Goal: Book appointment/travel/reservation

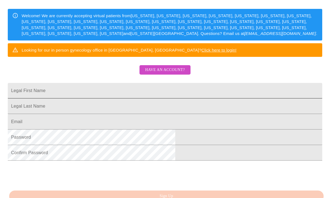
scroll to position [83, 0]
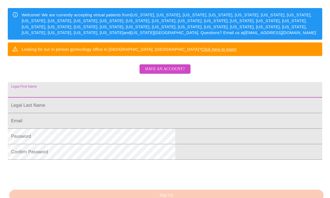
drag, startPoint x: 129, startPoint y: 103, endPoint x: 130, endPoint y: 106, distance: 2.8
click at [129, 98] on input "Legal First Name" at bounding box center [165, 90] width 314 height 16
click at [194, 113] on input "Legal First Name" at bounding box center [165, 106] width 314 height 16
click at [107, 98] on input "Legal First Name" at bounding box center [165, 90] width 314 height 16
type input "[PERSON_NAME] c"
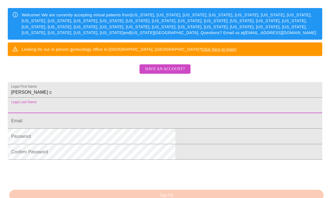
click at [116, 113] on input "Legal First Name" at bounding box center [165, 106] width 314 height 16
type input "Cabrera Chilin"
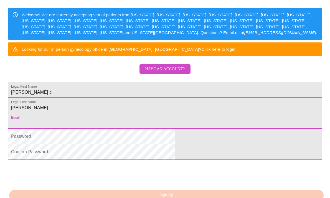
click at [121, 129] on input "Legal First Name" at bounding box center [165, 121] width 314 height 16
click at [129, 129] on input "Legal First Name" at bounding box center [165, 121] width 314 height 16
type input "yeniachilin79@gmail.com"
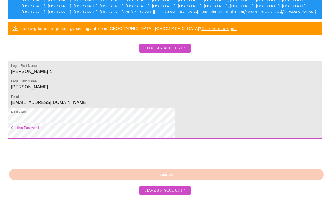
scroll to position [147, 0]
click at [164, 136] on div "MyMenopauseRx Sign Up Welcome! We are currently accepting virtual patients from…" at bounding box center [164, 37] width 325 height 198
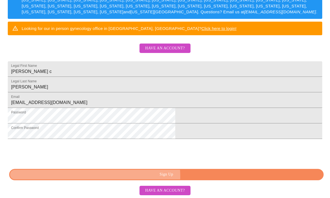
click at [168, 176] on span "Sign Up" at bounding box center [167, 174] width 302 height 7
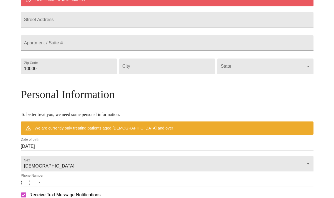
scroll to position [125, 0]
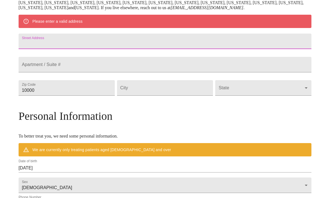
click at [158, 49] on input "Street Address" at bounding box center [165, 42] width 293 height 16
type input "139 Church st"
click at [83, 72] on input "Street Address" at bounding box center [165, 65] width 293 height 16
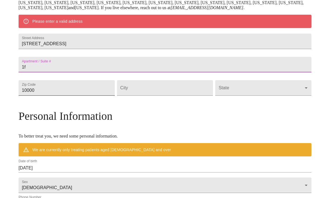
type input "1f"
click at [99, 96] on input "10000" at bounding box center [67, 88] width 96 height 16
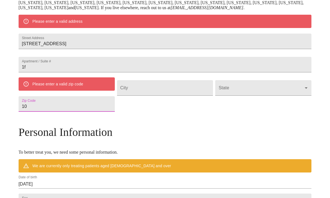
type input "1"
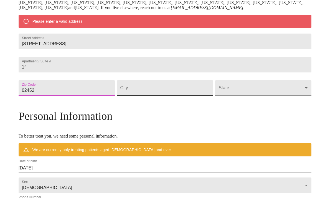
type input "02452"
click at [149, 96] on input "Street Address" at bounding box center [165, 88] width 96 height 16
type input "Waltham"
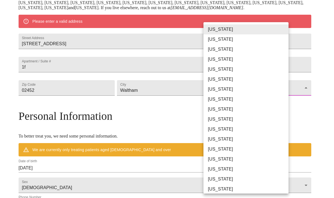
click at [271, 110] on body "MyMenopauseRx Welcome to MyMenopauseRx Since it's your first time here, you'll …" at bounding box center [167, 95] width 330 height 437
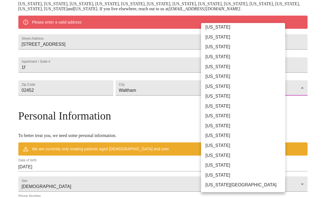
scroll to position [101, 0]
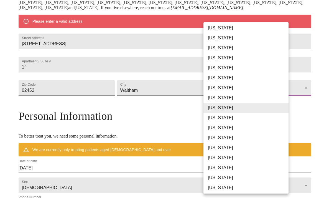
click at [227, 127] on li "[US_STATE]" at bounding box center [248, 128] width 89 height 10
type input "[US_STATE]"
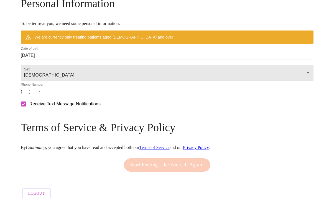
scroll to position [250, 0]
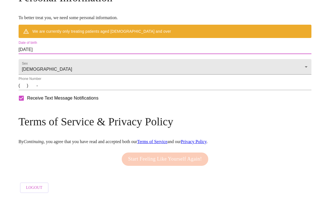
click at [58, 47] on input "09/19/2025" at bounding box center [165, 49] width 293 height 9
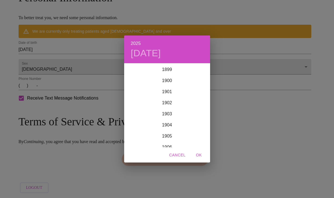
scroll to position [1364, 0]
click at [179, 155] on span "Cancel" at bounding box center [177, 155] width 16 height 7
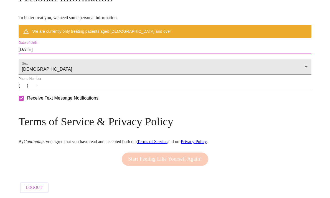
click at [86, 48] on input "09/19/2025" at bounding box center [165, 49] width 293 height 9
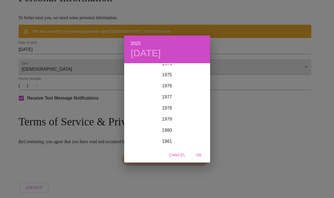
scroll to position [837, 0]
click at [167, 86] on div "1976" at bounding box center [167, 86] width 86 height 11
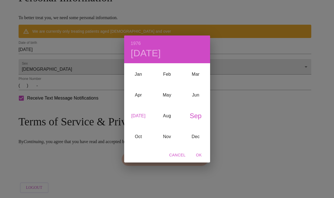
click at [139, 116] on div "Jul" at bounding box center [138, 116] width 29 height 21
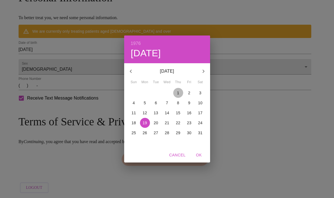
click at [177, 92] on p "1" at bounding box center [178, 93] width 2 height 6
click at [199, 153] on span "OK" at bounding box center [198, 155] width 13 height 7
type input "07/01/1976"
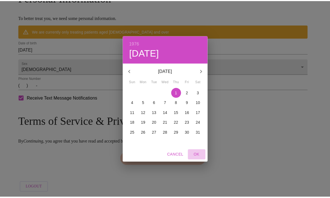
scroll to position [236, 0]
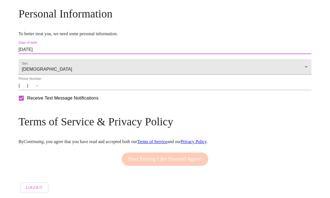
click at [61, 87] on input "(   )    -" at bounding box center [165, 85] width 293 height 9
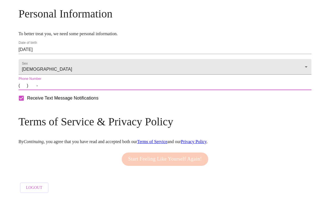
type input "(978) 715-5515"
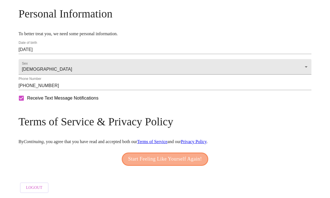
click at [154, 157] on span "Start Feeling Like Yourself Again!" at bounding box center [165, 159] width 74 height 9
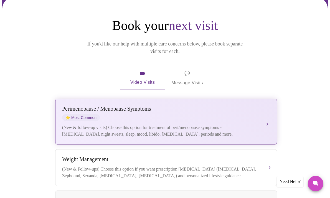
scroll to position [83, 0]
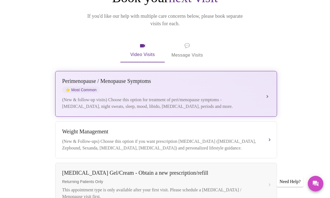
click at [267, 86] on button "[MEDICAL_DATA] / Menopause Symptoms ⭐ Most Common (New & follow-up visits) Choo…" at bounding box center [166, 94] width 222 height 46
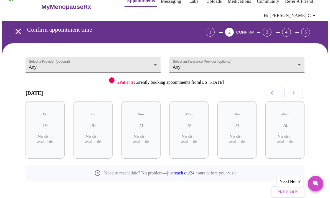
scroll to position [0, 0]
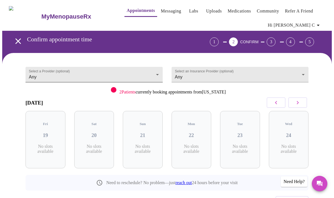
click at [155, 72] on body "MyMenopauseRx Appointments Messaging Labs Uploads Medications Community Refer a…" at bounding box center [167, 118] width 330 height 233
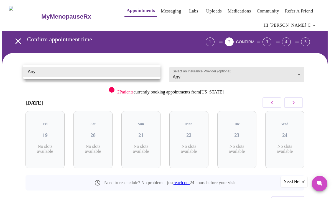
click at [301, 71] on div at bounding box center [167, 99] width 334 height 198
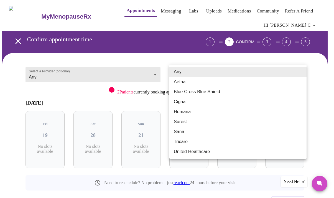
click at [301, 72] on body "MyMenopauseRx Appointments Messaging Labs Uploads Medications Community Refer a…" at bounding box center [167, 118] width 330 height 233
click at [199, 153] on li "United Healthcare" at bounding box center [237, 152] width 137 height 10
type input "United Healthcare"
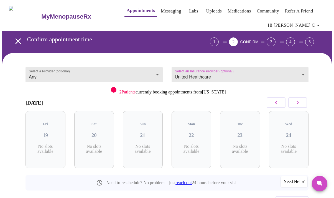
click at [155, 72] on body "MyMenopauseRx Appointments Messaging Labs Uploads Medications Community Refer a…" at bounding box center [167, 118] width 330 height 233
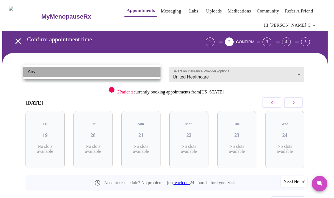
click at [64, 75] on li "Any" at bounding box center [91, 72] width 137 height 10
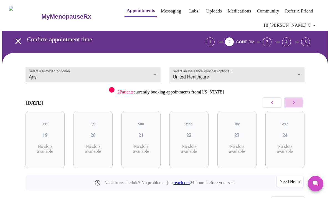
click at [295, 103] on icon "button" at bounding box center [294, 102] width 2 height 3
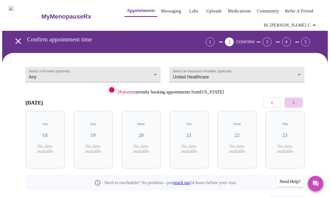
click at [295, 103] on icon "button" at bounding box center [294, 102] width 2 height 3
click at [273, 105] on icon "button" at bounding box center [272, 102] width 7 height 7
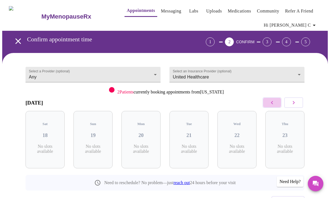
click at [273, 105] on icon "button" at bounding box center [272, 102] width 7 height 7
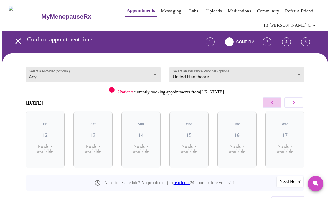
click at [273, 105] on icon "button" at bounding box center [272, 102] width 7 height 7
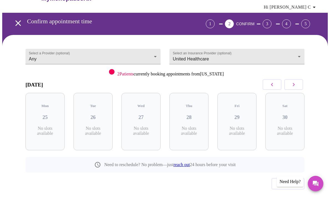
scroll to position [28, 0]
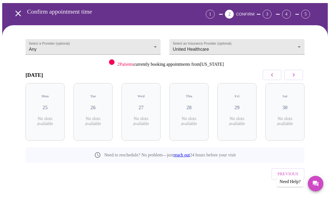
click at [297, 77] on icon "button" at bounding box center [293, 75] width 7 height 7
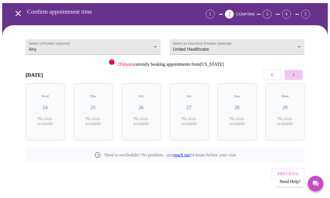
click at [297, 77] on icon "button" at bounding box center [293, 75] width 7 height 7
click at [275, 77] on icon "button" at bounding box center [272, 75] width 7 height 7
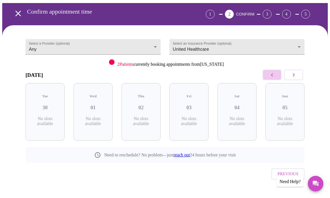
click at [274, 77] on icon "button" at bounding box center [272, 75] width 7 height 7
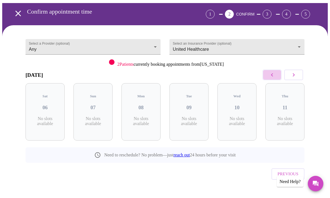
click at [274, 77] on icon "button" at bounding box center [272, 75] width 7 height 7
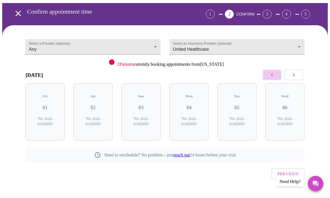
click at [274, 77] on icon "button" at bounding box center [272, 75] width 7 height 7
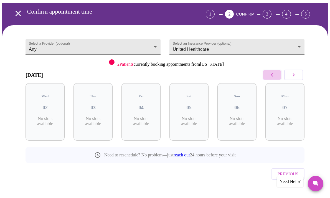
click at [274, 77] on icon "button" at bounding box center [272, 75] width 7 height 7
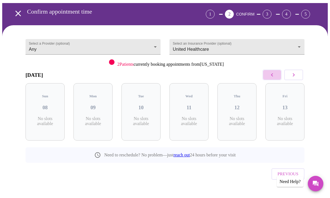
click at [274, 77] on icon "button" at bounding box center [272, 75] width 7 height 7
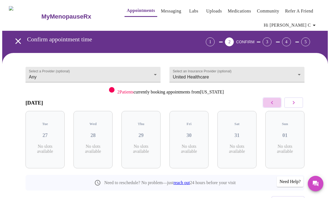
click at [273, 102] on icon "button" at bounding box center [272, 102] width 7 height 7
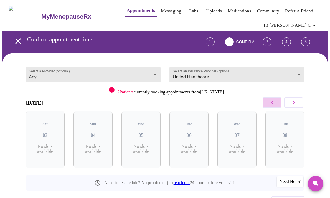
click at [273, 102] on icon "button" at bounding box center [272, 102] width 7 height 7
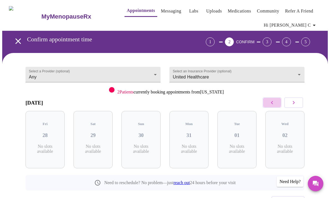
click at [273, 102] on icon "button" at bounding box center [272, 102] width 7 height 7
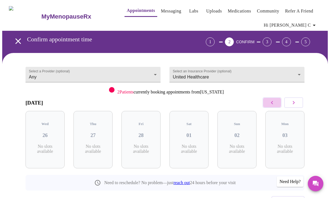
click at [273, 102] on icon "button" at bounding box center [272, 102] width 7 height 7
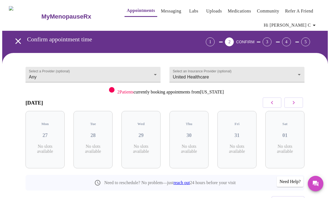
click at [273, 102] on icon "button" at bounding box center [272, 102] width 7 height 7
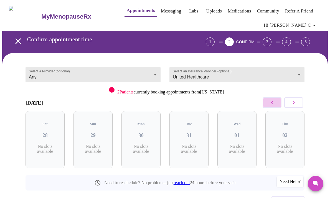
click at [273, 102] on icon "button" at bounding box center [272, 102] width 7 height 7
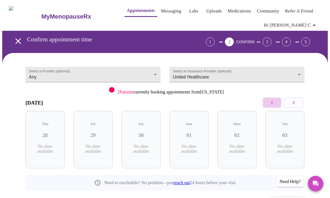
click at [273, 102] on icon "button" at bounding box center [272, 102] width 7 height 7
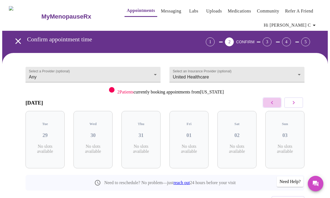
click at [273, 102] on icon "button" at bounding box center [272, 102] width 7 height 7
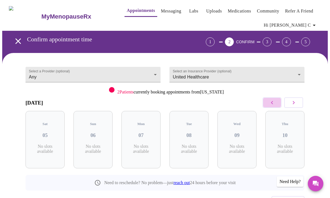
click at [273, 102] on icon "button" at bounding box center [272, 102] width 7 height 7
click at [295, 103] on icon "button" at bounding box center [294, 102] width 2 height 3
click at [191, 133] on h3 "20" at bounding box center [189, 135] width 30 height 6
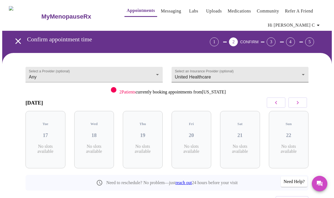
click at [300, 72] on body "MyMenopauseRx Appointments Messaging Labs Uploads Medications Community Refer a…" at bounding box center [167, 118] width 330 height 233
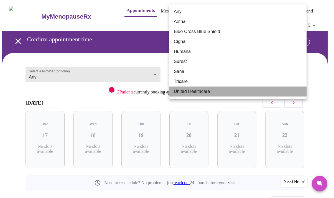
click at [189, 92] on li "United Healthcare" at bounding box center [237, 92] width 137 height 10
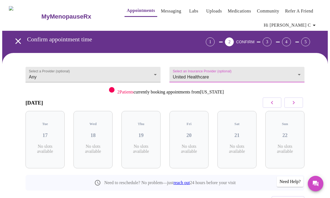
click at [109, 91] on div at bounding box center [112, 90] width 6 height 6
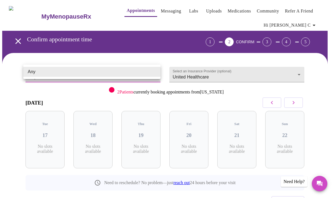
click at [107, 72] on body "MyMenopauseRx Appointments Messaging Labs Uploads Medications Community Refer a…" at bounding box center [167, 118] width 330 height 233
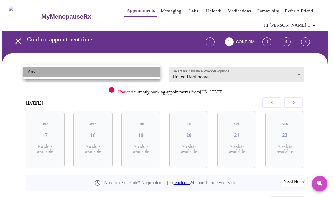
click at [149, 73] on li "Any" at bounding box center [91, 72] width 137 height 10
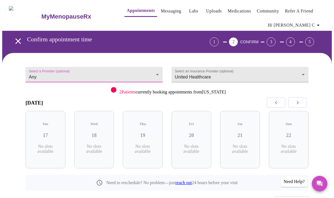
click at [70, 74] on body "MyMenopauseRx Appointments Messaging Labs Uploads Medications Community Refer a…" at bounding box center [167, 118] width 330 height 233
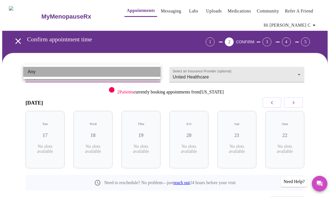
click at [62, 72] on li "Any" at bounding box center [91, 72] width 137 height 10
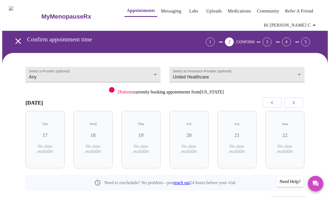
click at [66, 53] on div "Select a Provider (optional) Any Any Select an Insurance Provider (optional) Un…" at bounding box center [164, 144] width 325 height 182
click at [188, 133] on h3 "20" at bounding box center [189, 135] width 30 height 6
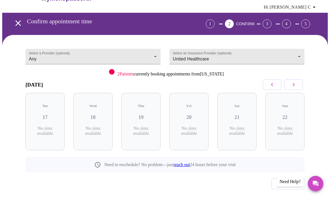
scroll to position [28, 0]
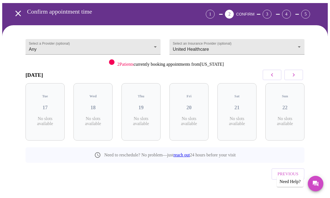
click at [289, 170] on span "Previous" at bounding box center [288, 173] width 21 height 7
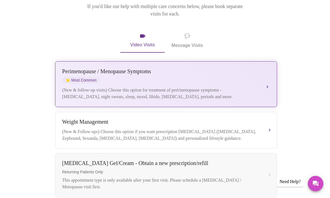
scroll to position [83, 0]
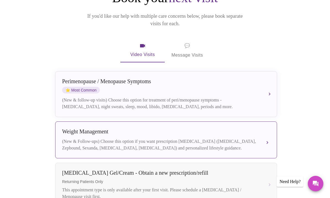
click at [178, 138] on div "(New & Follow-ups) Choose this option if you want prescription [MEDICAL_DATA] (…" at bounding box center [160, 144] width 197 height 13
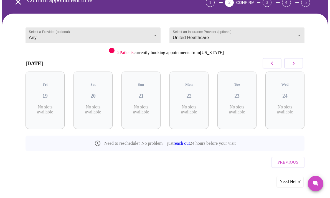
scroll to position [28, 0]
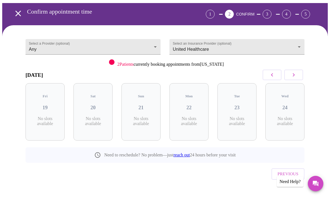
click at [44, 116] on p "No slots available" at bounding box center [45, 121] width 30 height 10
click at [43, 110] on div "Fri 19 No slots available" at bounding box center [45, 111] width 39 height 57
click at [43, 108] on div "Fri 19 No slots available" at bounding box center [45, 111] width 39 height 57
click at [43, 107] on div "Fri 19 No slots available" at bounding box center [45, 111] width 39 height 57
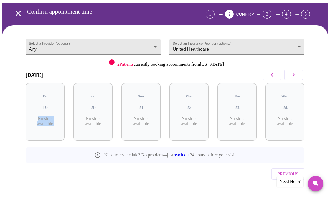
click at [43, 107] on div "Fri 19 No slots available" at bounding box center [45, 111] width 39 height 57
click at [296, 75] on icon "button" at bounding box center [293, 75] width 7 height 7
click at [180, 152] on link "reach out" at bounding box center [182, 154] width 16 height 5
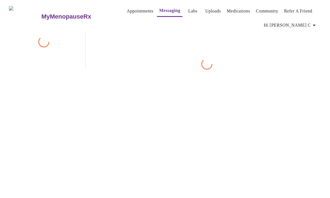
scroll to position [29, 0]
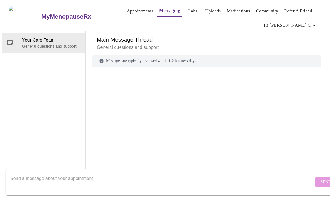
click at [190, 55] on div "Messages are typically reviewed within 1-2 business days" at bounding box center [206, 61] width 229 height 12
click at [309, 179] on form "Send" at bounding box center [173, 182] width 335 height 26
click at [286, 9] on link "Refer a Friend" at bounding box center [298, 11] width 28 height 8
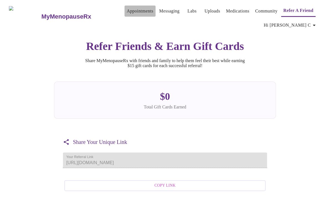
click at [127, 9] on link "Appointments" at bounding box center [140, 11] width 27 height 8
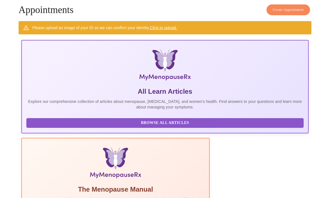
scroll to position [35, 0]
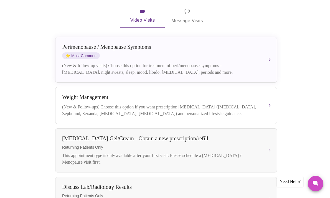
scroll to position [93, 0]
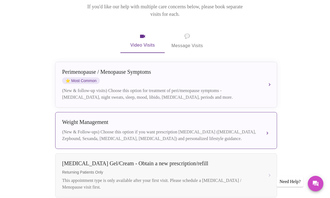
click at [225, 129] on div "(New & Follow-ups) Choose this option if you want prescription [MEDICAL_DATA] (…" at bounding box center [160, 135] width 197 height 13
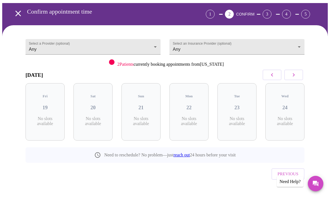
click at [295, 75] on icon "button" at bounding box center [294, 74] width 2 height 3
click at [296, 76] on icon "button" at bounding box center [293, 75] width 7 height 7
click at [297, 75] on icon "button" at bounding box center [293, 75] width 7 height 7
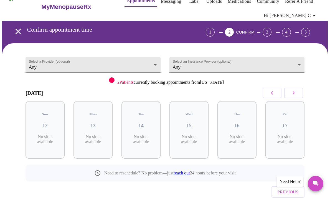
scroll to position [0, 0]
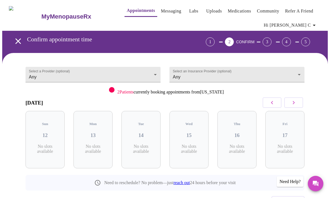
click at [271, 40] on div "3" at bounding box center [267, 41] width 9 height 9
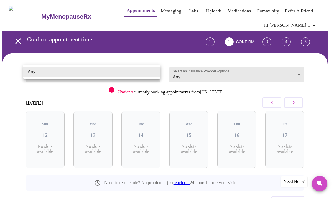
click at [113, 71] on body "MyMenopauseRx Appointments Messaging Labs Uploads Medications Community Refer a…" at bounding box center [167, 118] width 330 height 233
click at [199, 10] on div at bounding box center [167, 99] width 334 height 198
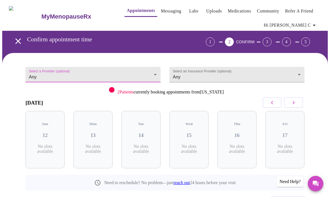
click at [161, 9] on link "Messaging" at bounding box center [171, 11] width 20 height 8
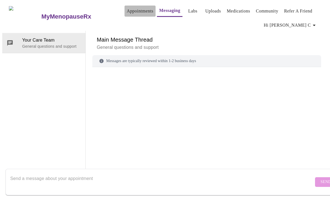
click at [127, 10] on link "Appointments" at bounding box center [140, 11] width 27 height 8
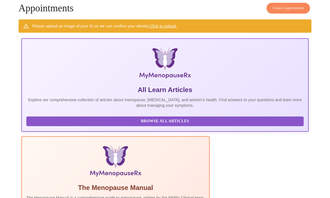
scroll to position [35, 0]
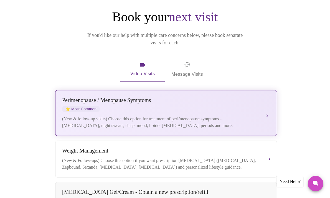
scroll to position [83, 0]
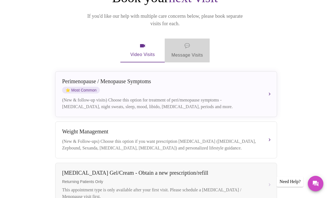
click at [193, 45] on span "💬 Message Visits" at bounding box center [187, 50] width 32 height 17
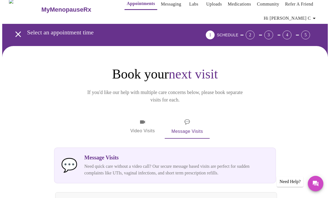
scroll to position [0, 0]
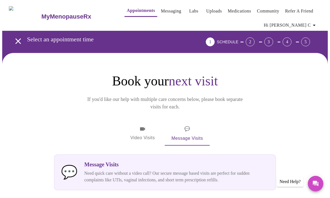
click at [273, 40] on div "3" at bounding box center [268, 41] width 9 height 9
click at [129, 11] on link "Appointments" at bounding box center [141, 11] width 28 height 8
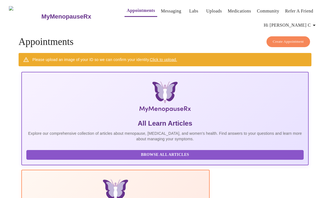
click at [166, 58] on link "Click to upload." at bounding box center [163, 59] width 27 height 4
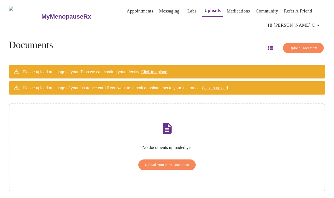
click at [184, 162] on span "Upload Your First Document" at bounding box center [167, 165] width 45 height 6
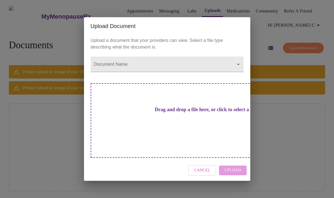
click at [284, 137] on div "Upload Document Upload a document that your providers can view. Select a file t…" at bounding box center [167, 99] width 334 height 198
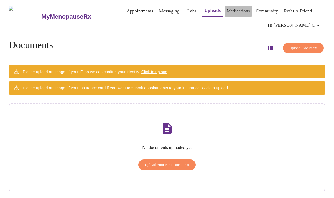
click at [234, 9] on link "Medications" at bounding box center [238, 11] width 23 height 8
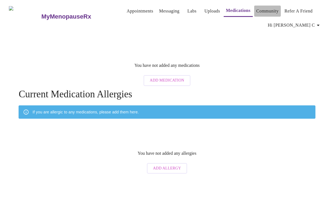
click at [260, 10] on link "Community" at bounding box center [267, 11] width 22 height 8
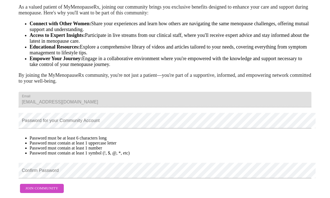
scroll to position [93, 0]
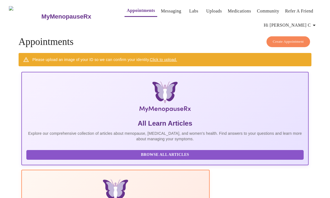
click at [296, 40] on span "Create Appointment" at bounding box center [288, 42] width 31 height 6
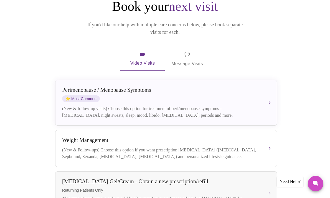
scroll to position [65, 0]
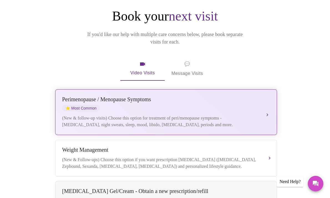
click at [267, 105] on button "[MEDICAL_DATA] / Menopause Symptoms ⭐ Most Common (New & follow-up visits) Choo…" at bounding box center [166, 112] width 222 height 46
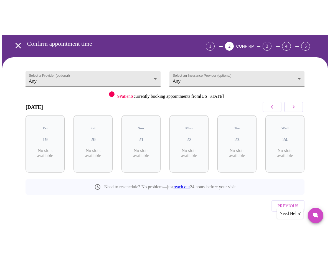
scroll to position [0, 0]
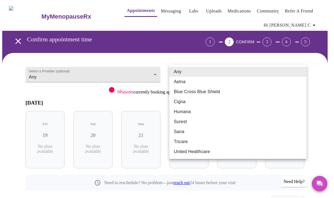
click at [301, 73] on body "MyMenopauseRx Appointments Messaging Labs Uploads Medications Community Refer a…" at bounding box center [167, 118] width 330 height 233
click at [196, 150] on li "United Healthcare" at bounding box center [237, 152] width 137 height 10
type input "United Healthcare"
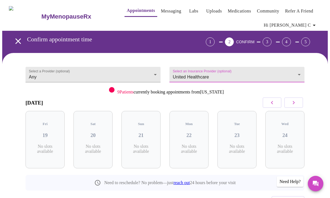
click at [253, 89] on div "9 Patients currently booking appointments from Massachusetts" at bounding box center [165, 89] width 279 height 9
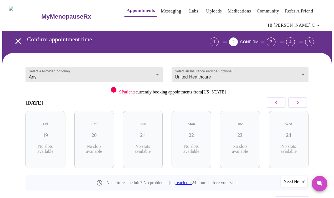
click at [88, 73] on body "MyMenopauseRx Appointments Messaging Labs Uploads Medications Community Refer a…" at bounding box center [167, 118] width 330 height 233
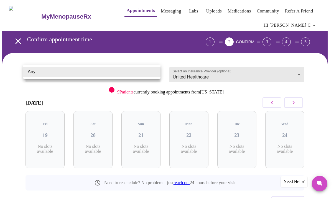
click at [88, 73] on li "Any" at bounding box center [91, 72] width 137 height 10
click at [153, 71] on body "MyMenopauseRx Appointments Messaging Labs Uploads Medications Community Refer a…" at bounding box center [167, 118] width 330 height 233
click at [136, 70] on li "Any" at bounding box center [91, 72] width 137 height 10
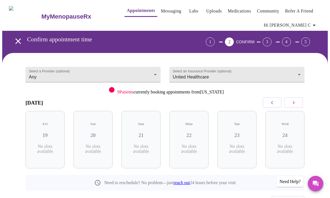
click at [278, 144] on p "No slots available" at bounding box center [285, 149] width 30 height 10
click at [296, 103] on icon "button" at bounding box center [293, 102] width 7 height 7
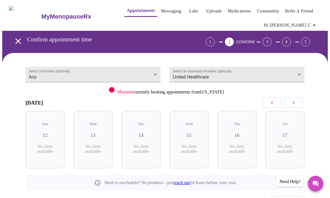
click at [296, 103] on icon "button" at bounding box center [293, 102] width 7 height 7
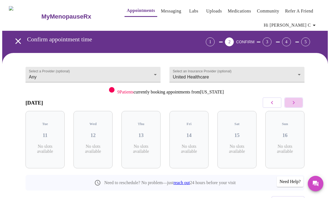
click at [296, 103] on icon "button" at bounding box center [293, 102] width 7 height 7
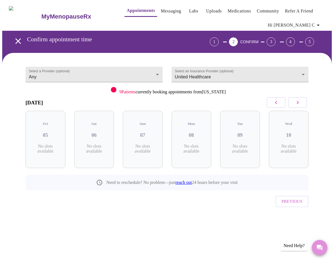
click at [316, 198] on icon "Messages" at bounding box center [319, 248] width 7 height 7
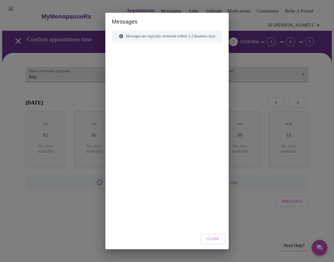
click at [169, 64] on div at bounding box center [167, 125] width 110 height 152
click at [212, 20] on h2 "Messages" at bounding box center [167, 22] width 124 height 18
click at [229, 19] on h2 "Messages" at bounding box center [167, 22] width 124 height 18
click at [249, 17] on div "Messages Messages are typically reviewed within 1-2 business days Close" at bounding box center [167, 131] width 334 height 262
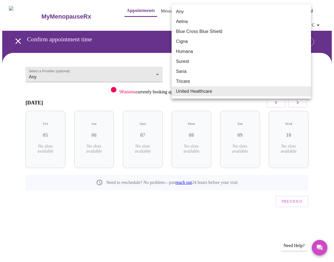
click at [305, 71] on body "MyMenopauseRx Appointments Messaging Labs Uploads Medications Community Refer a…" at bounding box center [167, 118] width 330 height 233
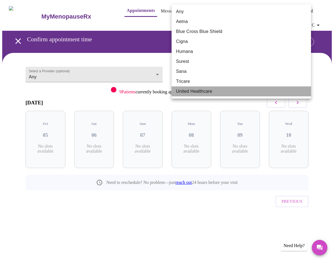
click at [204, 92] on li "United Healthcare" at bounding box center [241, 92] width 139 height 10
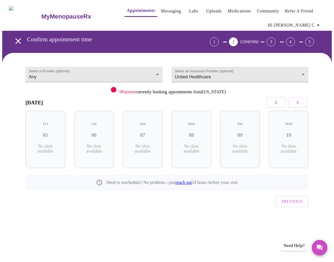
click at [45, 132] on h3 "05" at bounding box center [45, 135] width 31 height 6
click at [56, 72] on body "MyMenopauseRx Appointments Messaging Labs Uploads Medications Community Refer a…" at bounding box center [167, 118] width 330 height 233
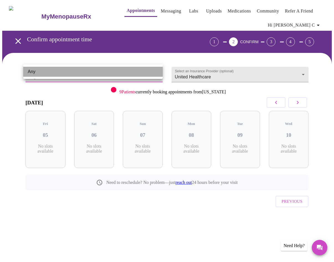
click at [57, 69] on li "Any" at bounding box center [92, 72] width 139 height 10
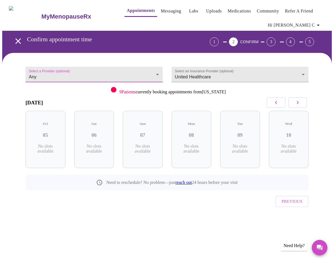
click at [157, 72] on body "MyMenopauseRx Appointments Messaging Labs Uploads Medications Community Refer a…" at bounding box center [167, 118] width 330 height 233
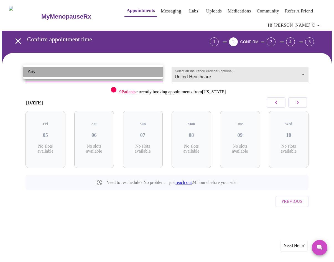
click at [93, 70] on li "Any" at bounding box center [92, 72] width 139 height 10
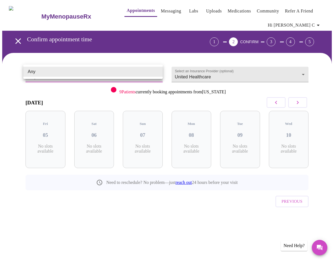
click at [29, 68] on body "MyMenopauseRx Appointments Messaging Labs Uploads Medications Community Refer a…" at bounding box center [167, 118] width 330 height 233
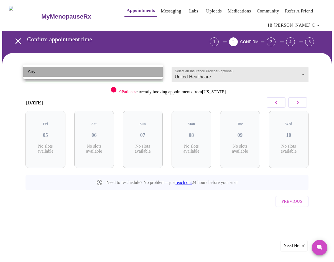
click at [43, 73] on li "Any" at bounding box center [92, 72] width 139 height 10
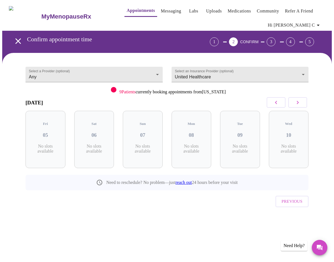
click at [246, 91] on div "9 Patients currently booking appointments from Massachusetts" at bounding box center [167, 89] width 283 height 9
click at [295, 198] on span "Previous" at bounding box center [292, 201] width 21 height 7
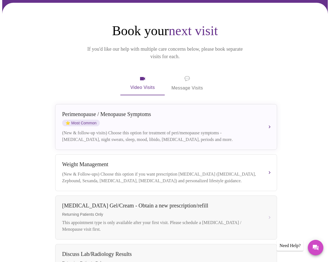
scroll to position [83, 0]
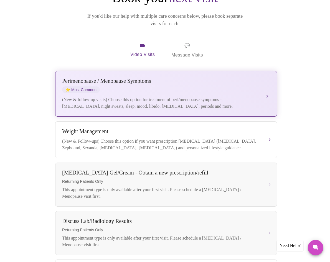
click at [267, 87] on button "[MEDICAL_DATA] / Menopause Symptoms ⭐ Most Common (New & follow-up visits) Choo…" at bounding box center [166, 94] width 222 height 46
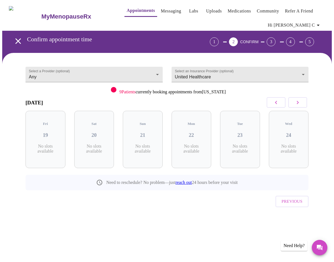
click at [301, 103] on icon "button" at bounding box center [297, 102] width 7 height 7
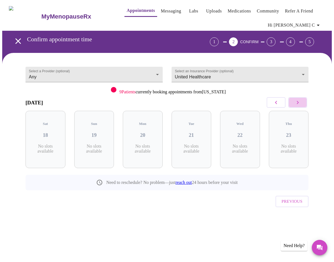
click at [301, 103] on icon "button" at bounding box center [297, 102] width 7 height 7
click at [311, 40] on div "5" at bounding box center [309, 41] width 9 height 9
click at [295, 41] on div "4" at bounding box center [290, 41] width 9 height 9
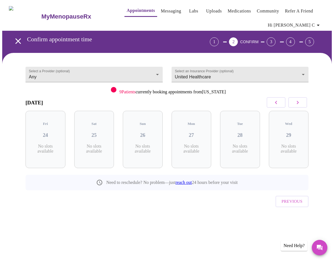
click at [219, 41] on div "1" at bounding box center [214, 41] width 9 height 9
click at [161, 10] on link "Messaging" at bounding box center [171, 11] width 20 height 8
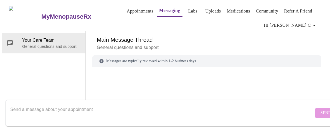
click at [126, 110] on textarea "Send a message about your appointment" at bounding box center [161, 113] width 303 height 18
paste textarea "Hello, my name is Yeny. I am trying to make an appointment for September, but t…"
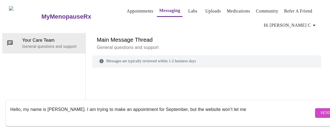
type textarea "Hello, my name is [PERSON_NAME]. I am trying to make an appointment for Septemb…"
click at [321, 109] on span "Send" at bounding box center [326, 112] width 11 height 7
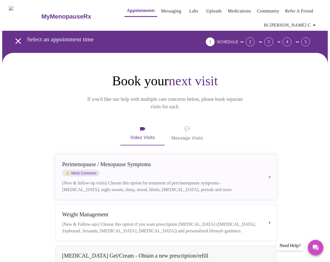
click at [205, 73] on span "next visit" at bounding box center [193, 80] width 49 height 15
click at [195, 73] on span "next visit" at bounding box center [193, 80] width 49 height 15
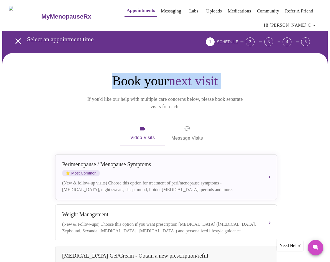
click at [195, 73] on span "next visit" at bounding box center [193, 80] width 49 height 15
drag, startPoint x: 195, startPoint y: 70, endPoint x: 197, endPoint y: 74, distance: 4.7
click at [197, 74] on span "next visit" at bounding box center [193, 80] width 49 height 15
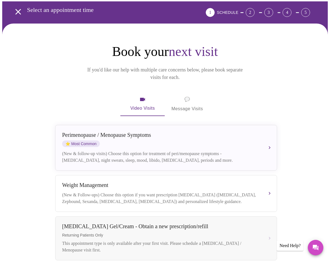
scroll to position [55, 0]
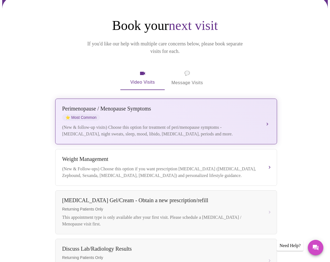
click at [94, 114] on span "⭐ Most Common" at bounding box center [81, 117] width 38 height 7
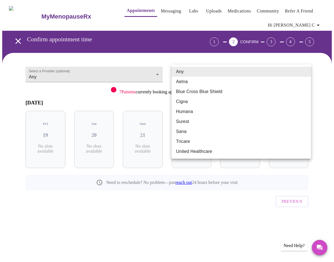
click at [305, 71] on body "MyMenopauseRx Appointments Messaging Labs Uploads Medications Community Refer a…" at bounding box center [167, 118] width 330 height 233
click at [189, 151] on li "United Healthcare" at bounding box center [241, 152] width 139 height 10
type input "United Healthcare"
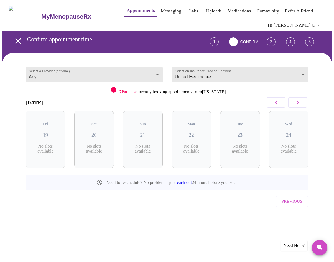
click at [297, 246] on div "Need Help?" at bounding box center [294, 246] width 27 height 11
click at [320, 248] on icon "Messages" at bounding box center [320, 248] width 6 height 6
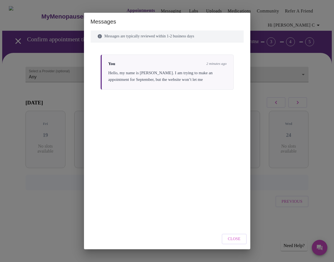
click at [236, 240] on span "Close" at bounding box center [234, 239] width 13 height 7
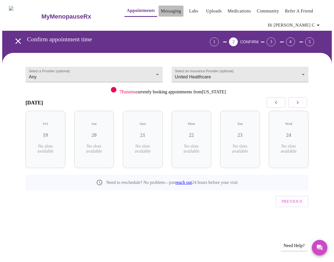
click at [161, 8] on link "Messaging" at bounding box center [171, 11] width 20 height 8
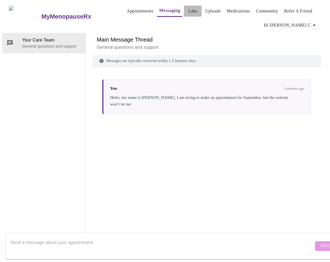
click at [188, 11] on link "Labs" at bounding box center [192, 11] width 9 height 8
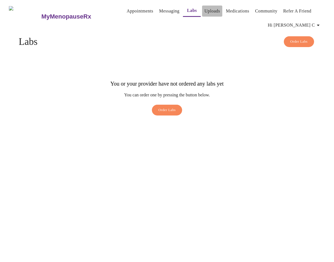
click at [204, 9] on link "Uploads" at bounding box center [212, 11] width 16 height 8
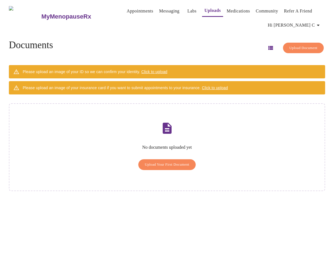
click at [158, 71] on span "Click to upload" at bounding box center [154, 72] width 26 height 4
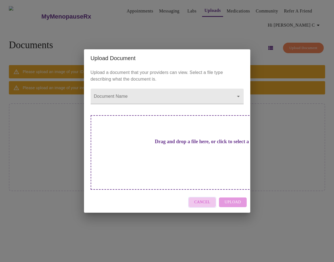
click at [204, 199] on span "Cancel" at bounding box center [202, 202] width 16 height 7
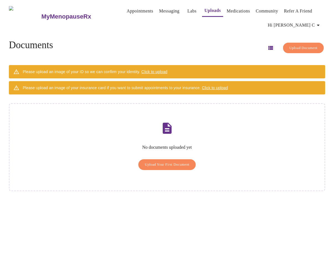
click at [216, 87] on span "Click to upload" at bounding box center [215, 88] width 26 height 4
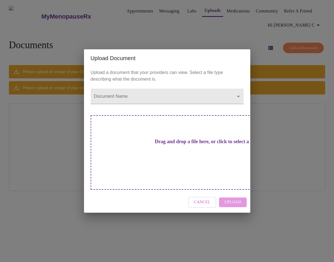
click at [309, 109] on div "Upload Document Upload a document that your providers can view. Select a file t…" at bounding box center [167, 131] width 334 height 262
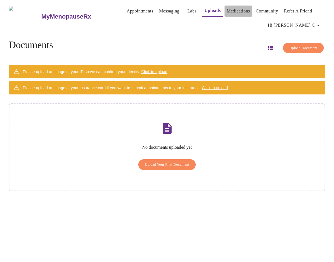
click at [230, 11] on link "Medications" at bounding box center [238, 11] width 23 height 8
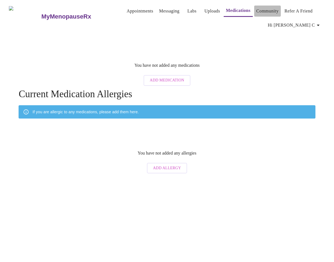
click at [267, 9] on link "Community" at bounding box center [267, 11] width 22 height 8
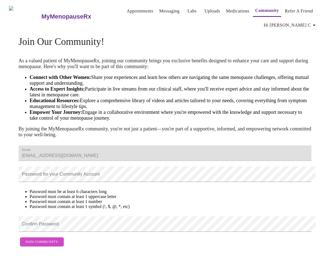
scroll to position [29, 0]
